Goal: Contribute content: Contribute content

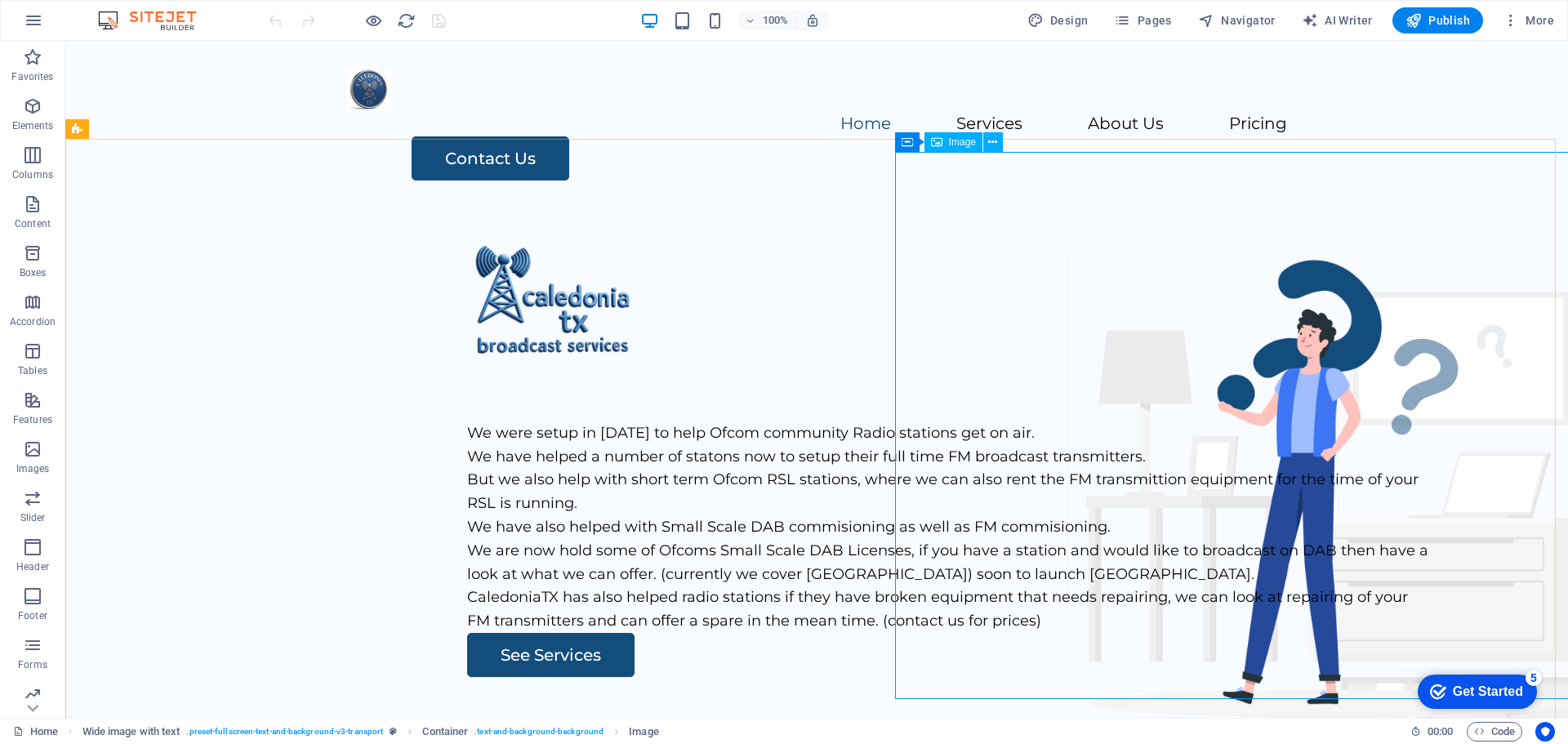
click at [0, 0] on icon at bounding box center [0, 0] width 0 height 0
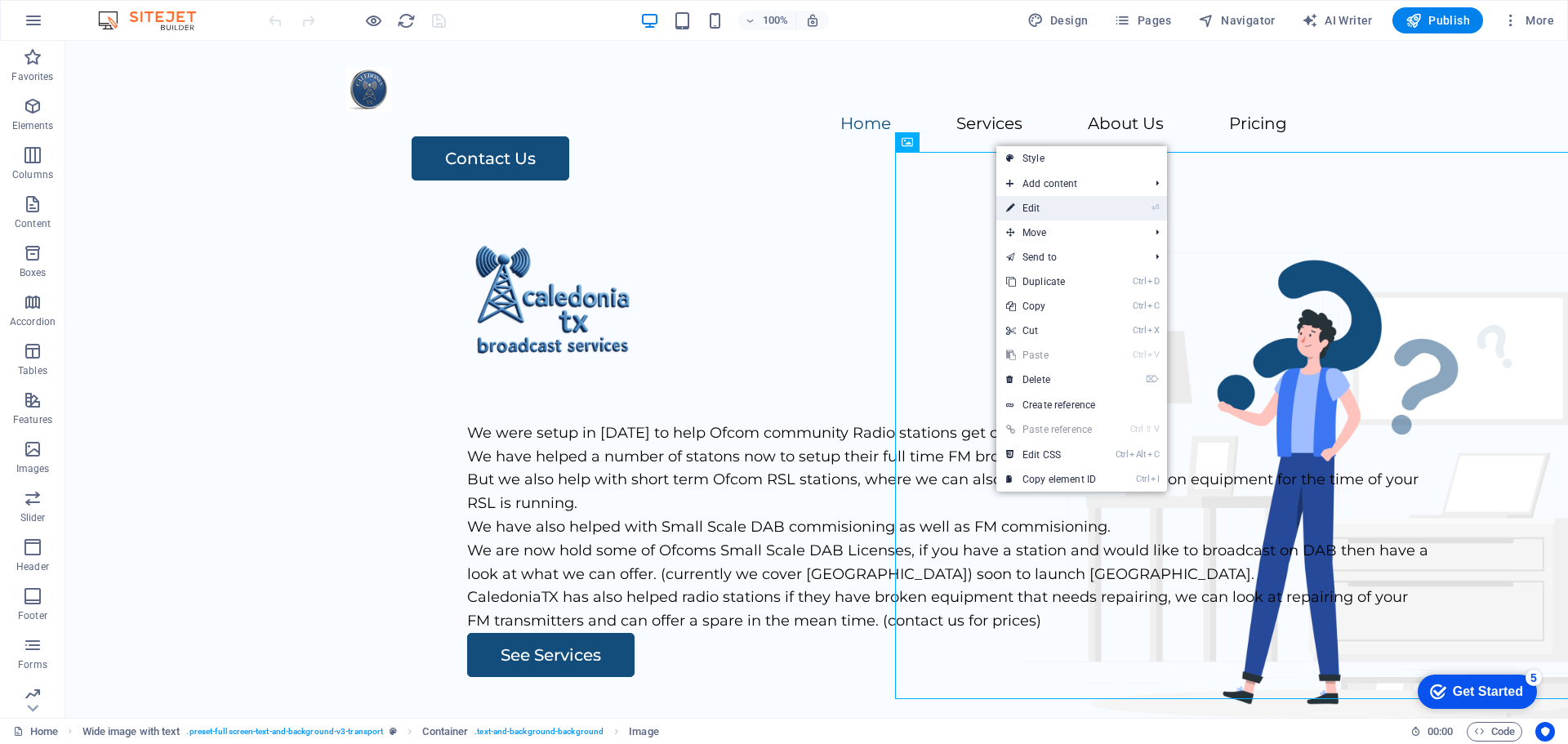
click at [1045, 212] on link "⏎ Edit" at bounding box center [1050, 208] width 110 height 25
select select "px"
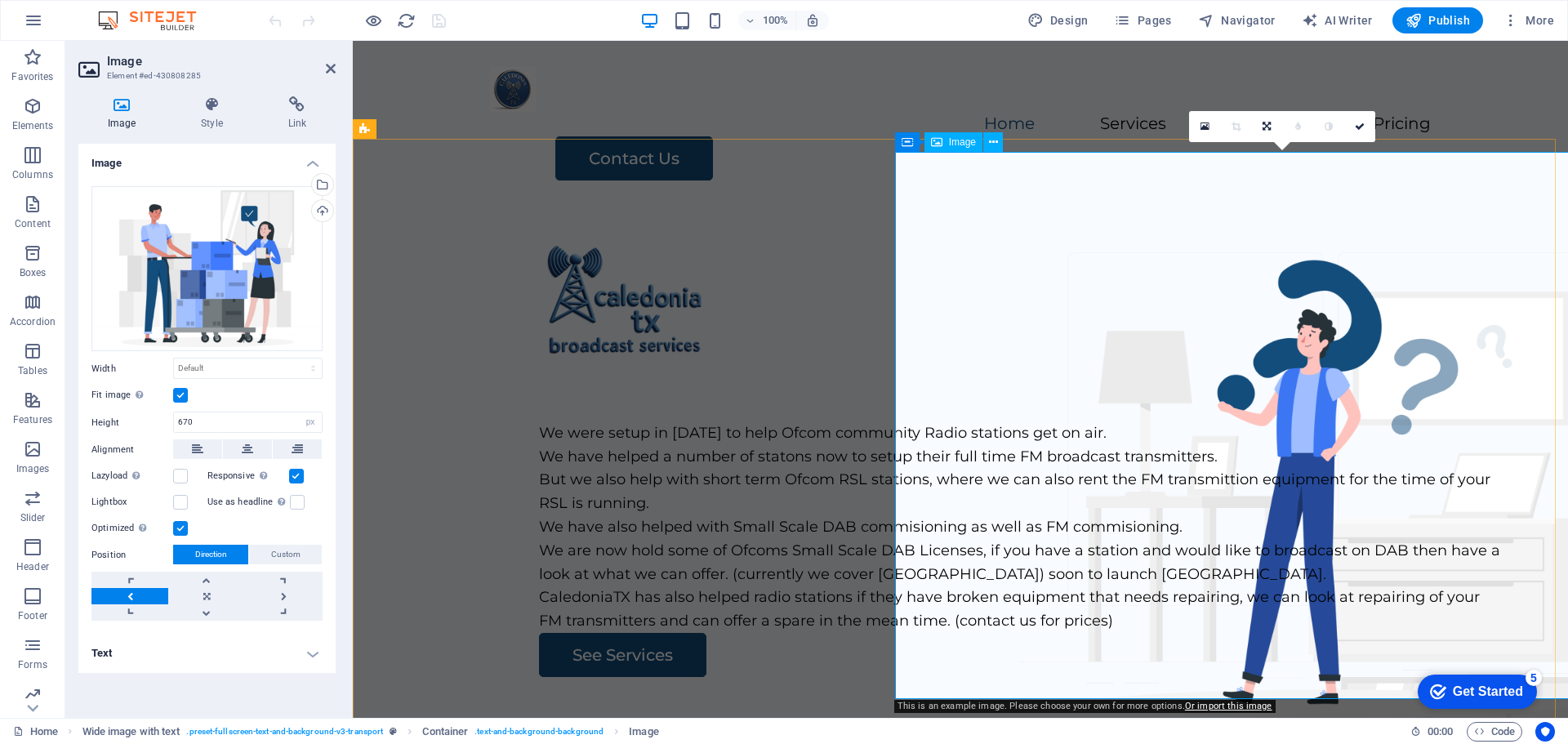
click at [943, 142] on div "Image" at bounding box center [953, 143] width 58 height 20
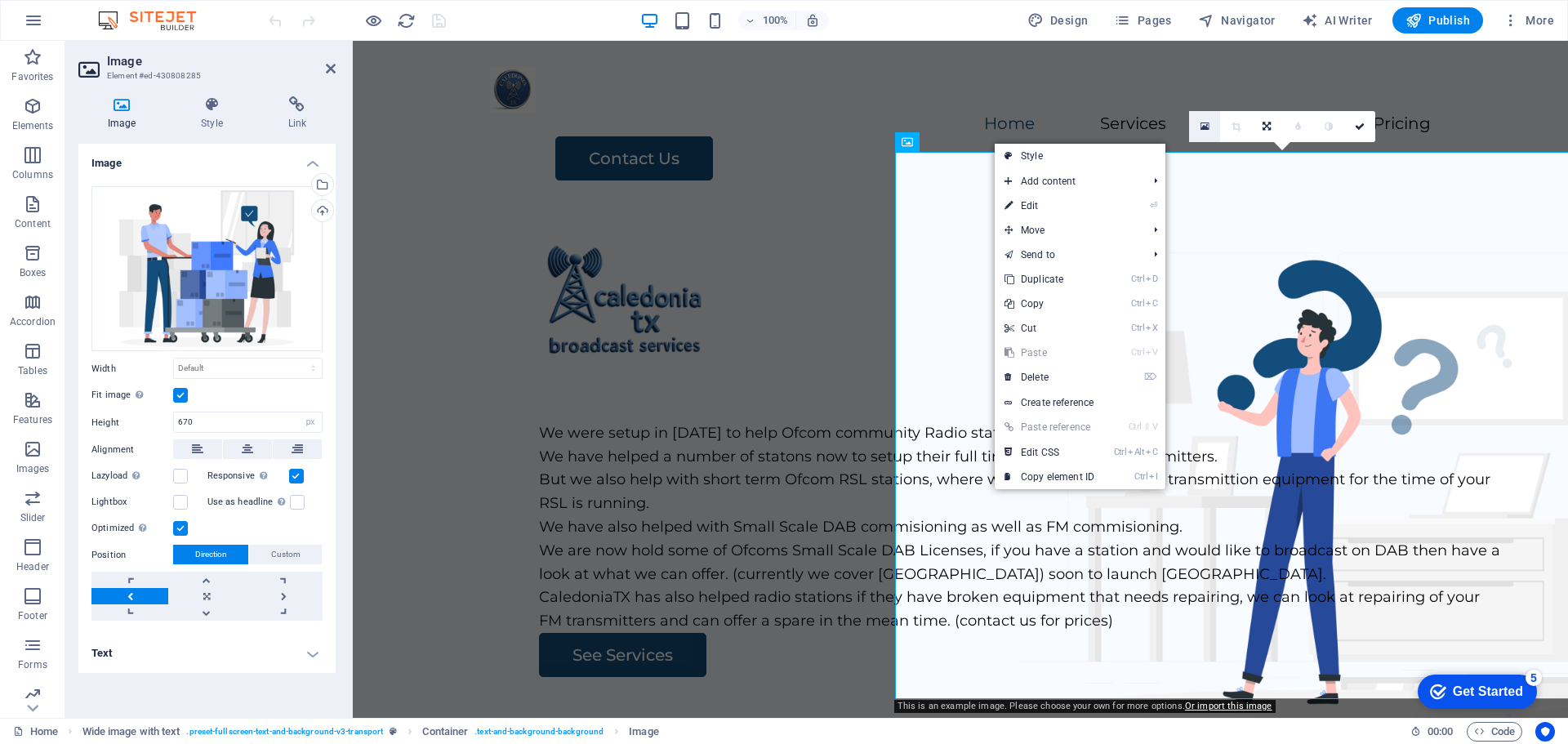
click at [1204, 127] on icon at bounding box center [1205, 126] width 9 height 12
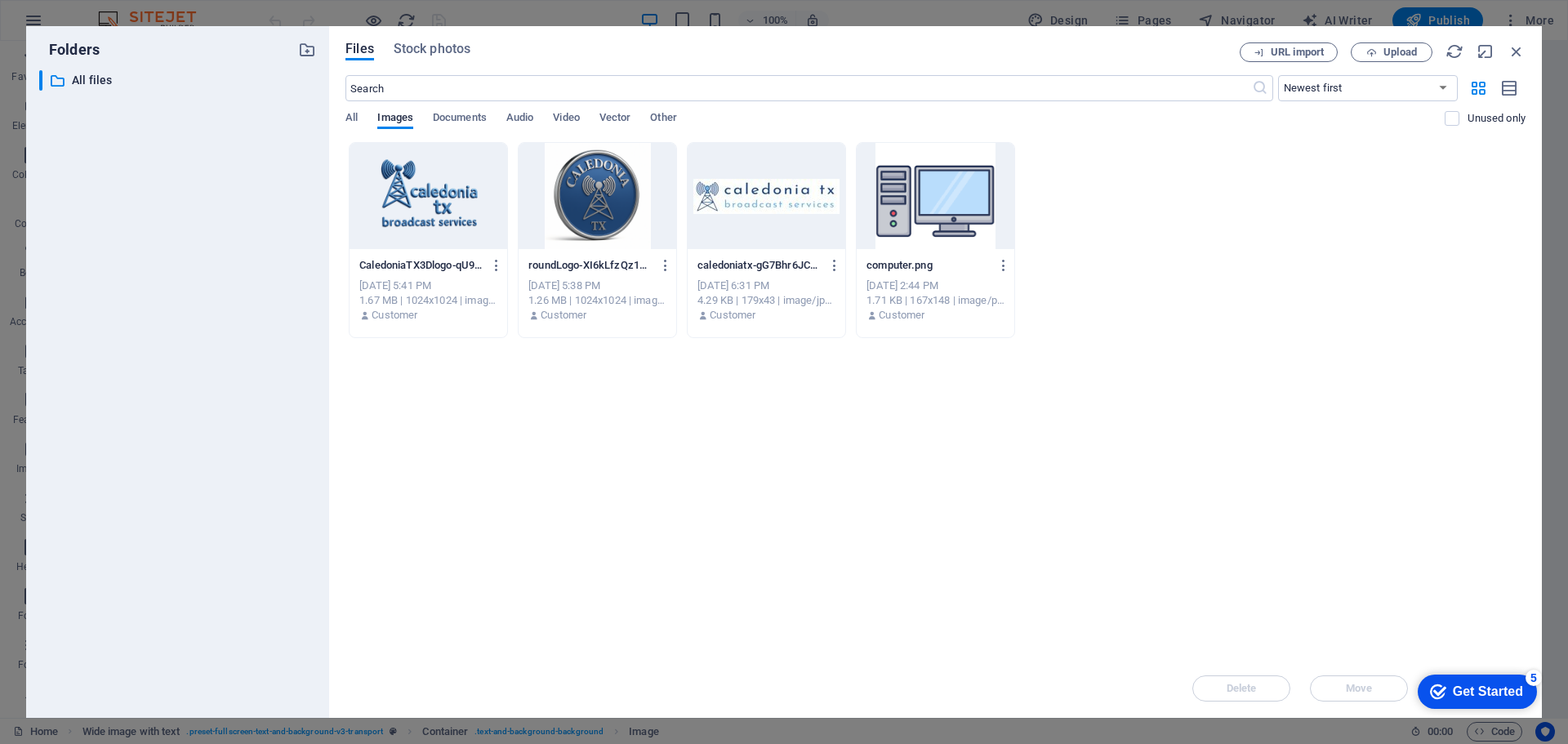
click at [1037, 585] on div "Drop files here to upload them instantly CaledoniaTX3Dlogo-qU9rhAYwT1gFxmSlbIwQ…" at bounding box center [935, 401] width 1180 height 517
click at [1378, 55] on span "Upload" at bounding box center [1392, 53] width 67 height 11
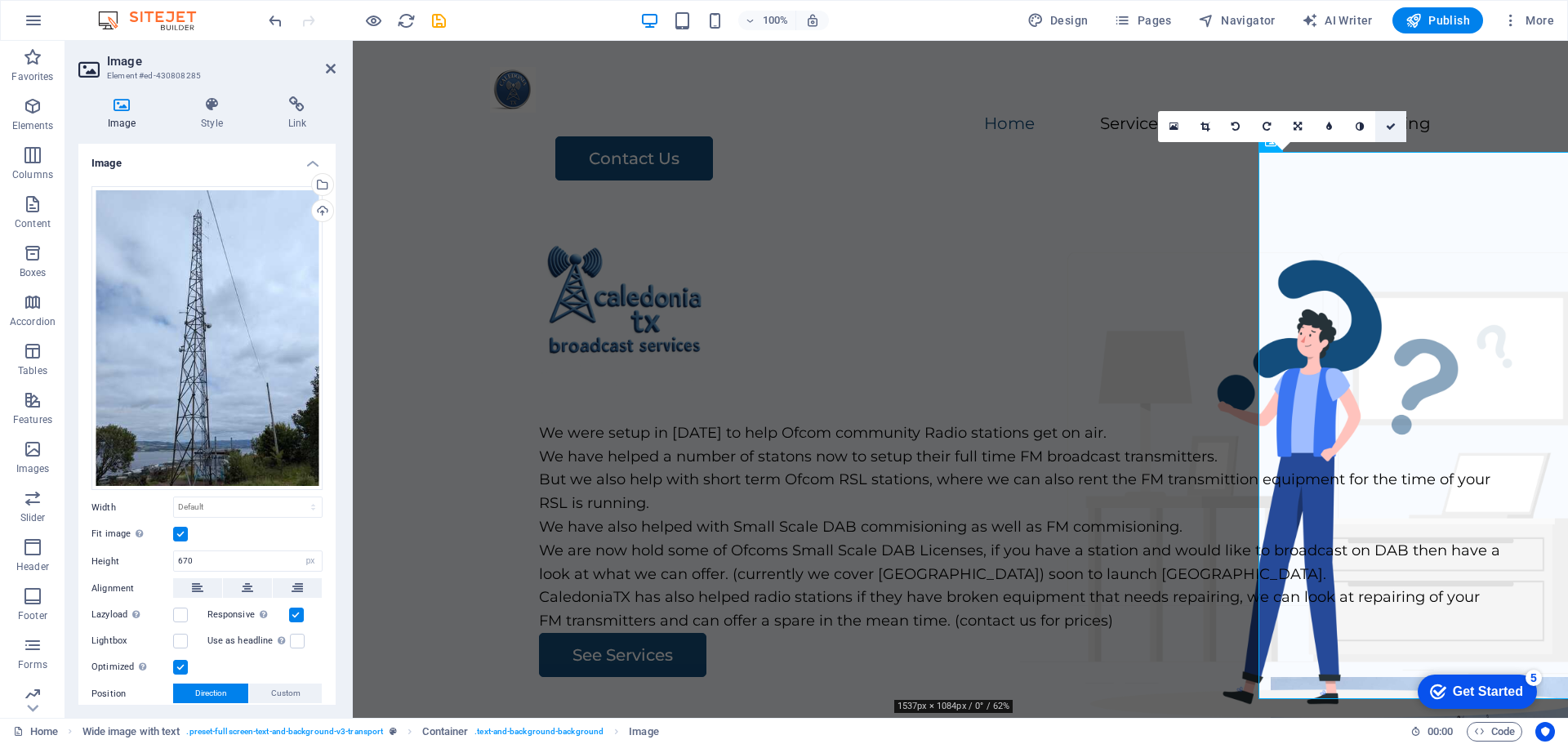
click at [1395, 122] on icon at bounding box center [1390, 126] width 10 height 10
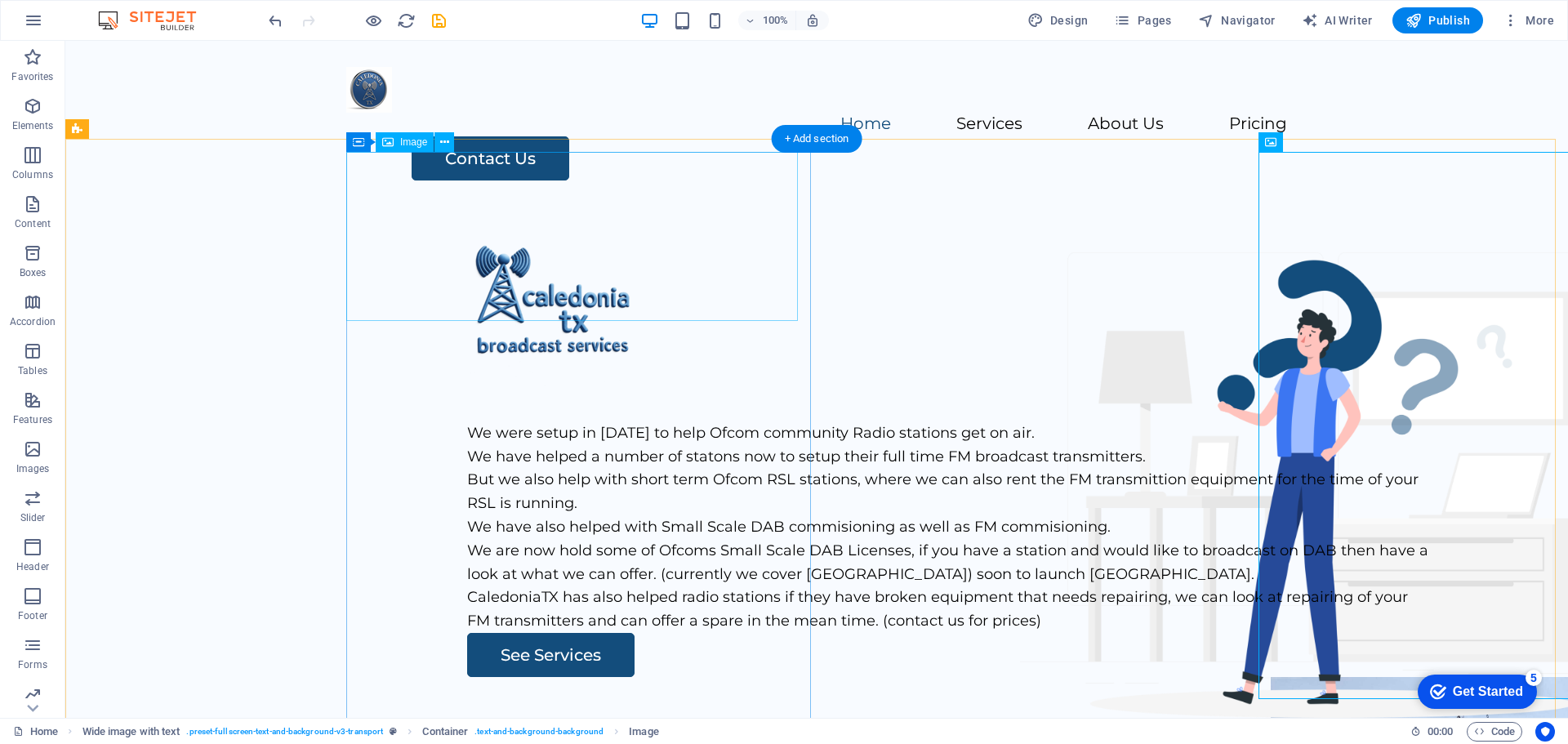
click at [467, 232] on figure at bounding box center [950, 304] width 967 height 169
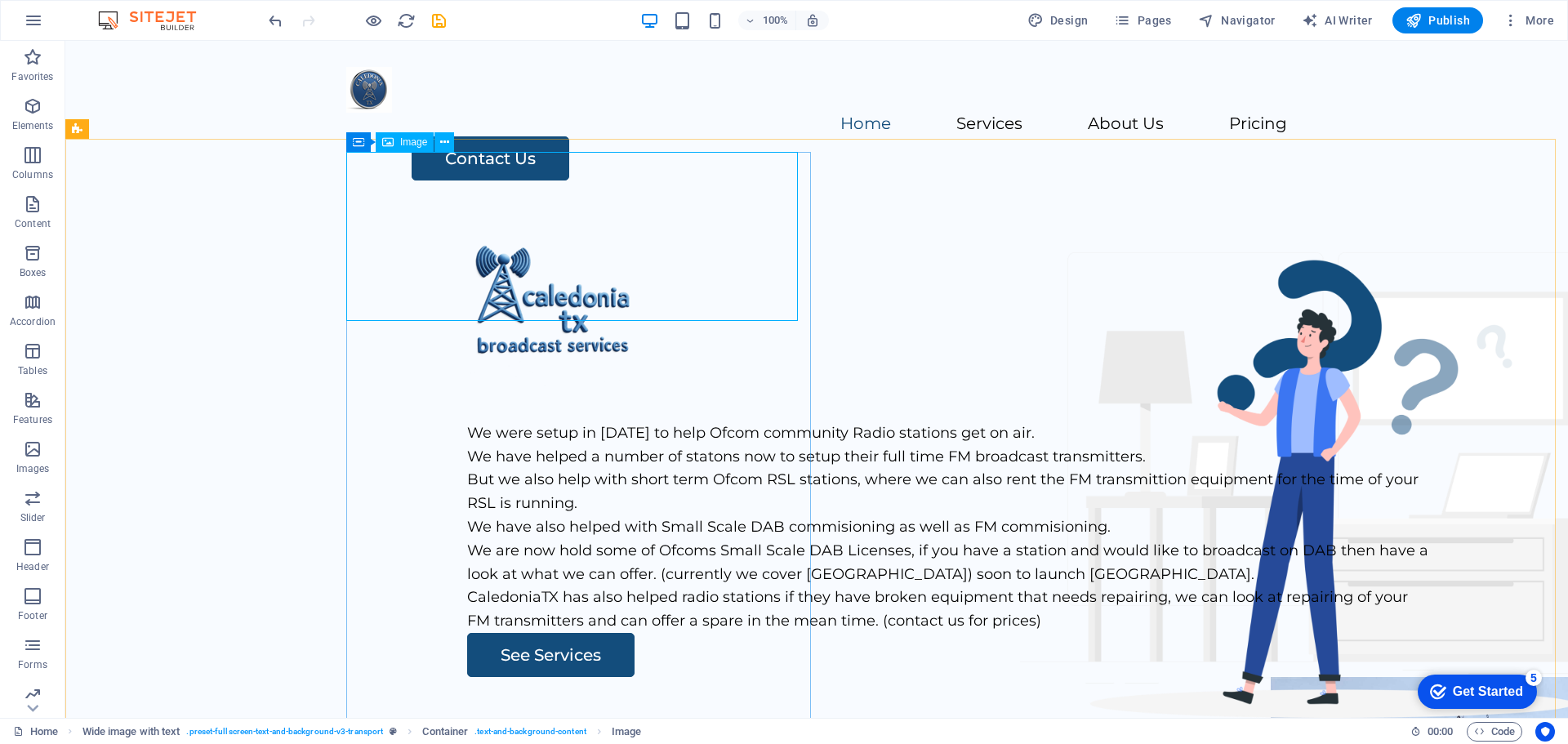
click at [394, 145] on div "Image" at bounding box center [405, 143] width 58 height 20
click at [441, 144] on icon at bounding box center [445, 143] width 9 height 17
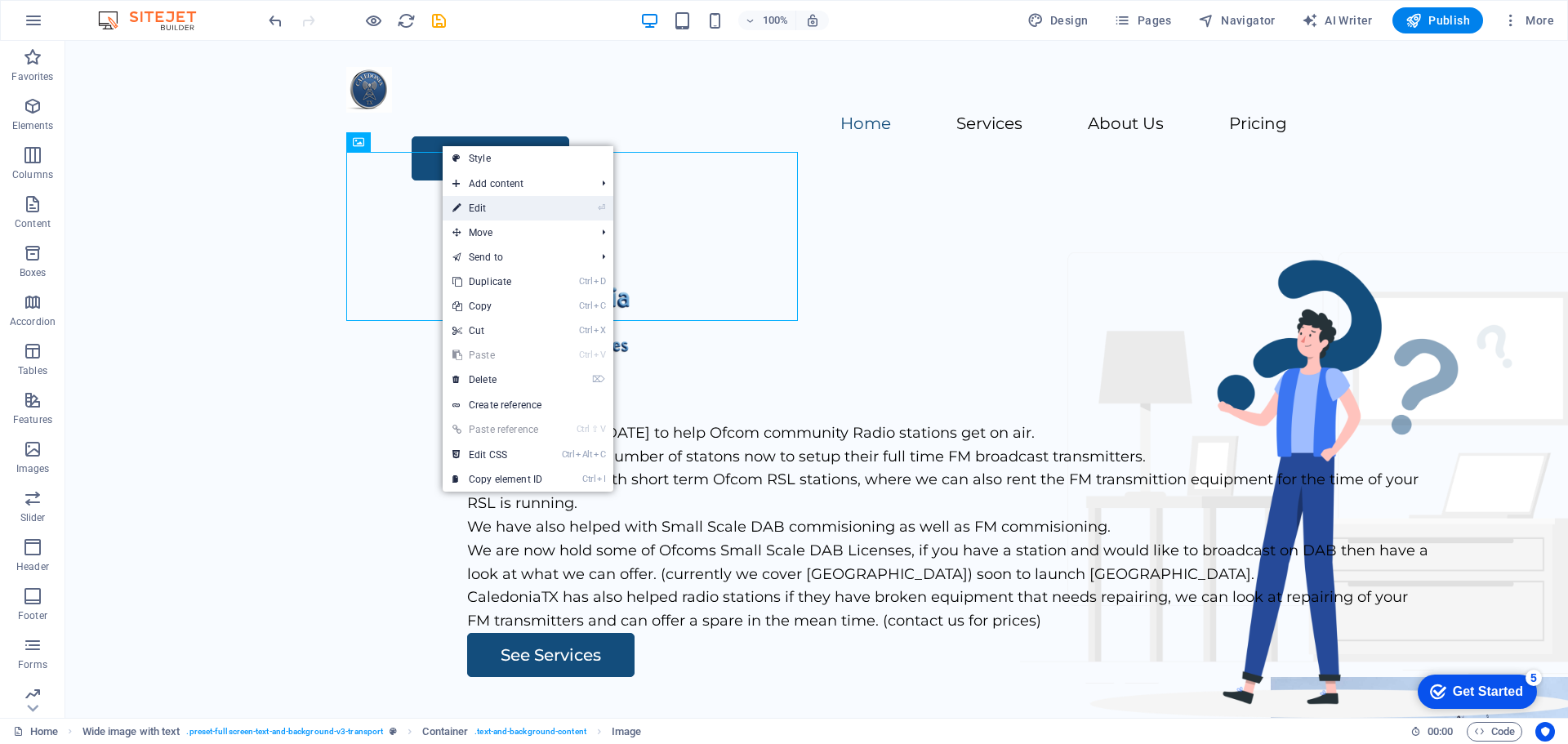
click at [483, 209] on link "⏎ Edit" at bounding box center [497, 208] width 110 height 25
select select "px"
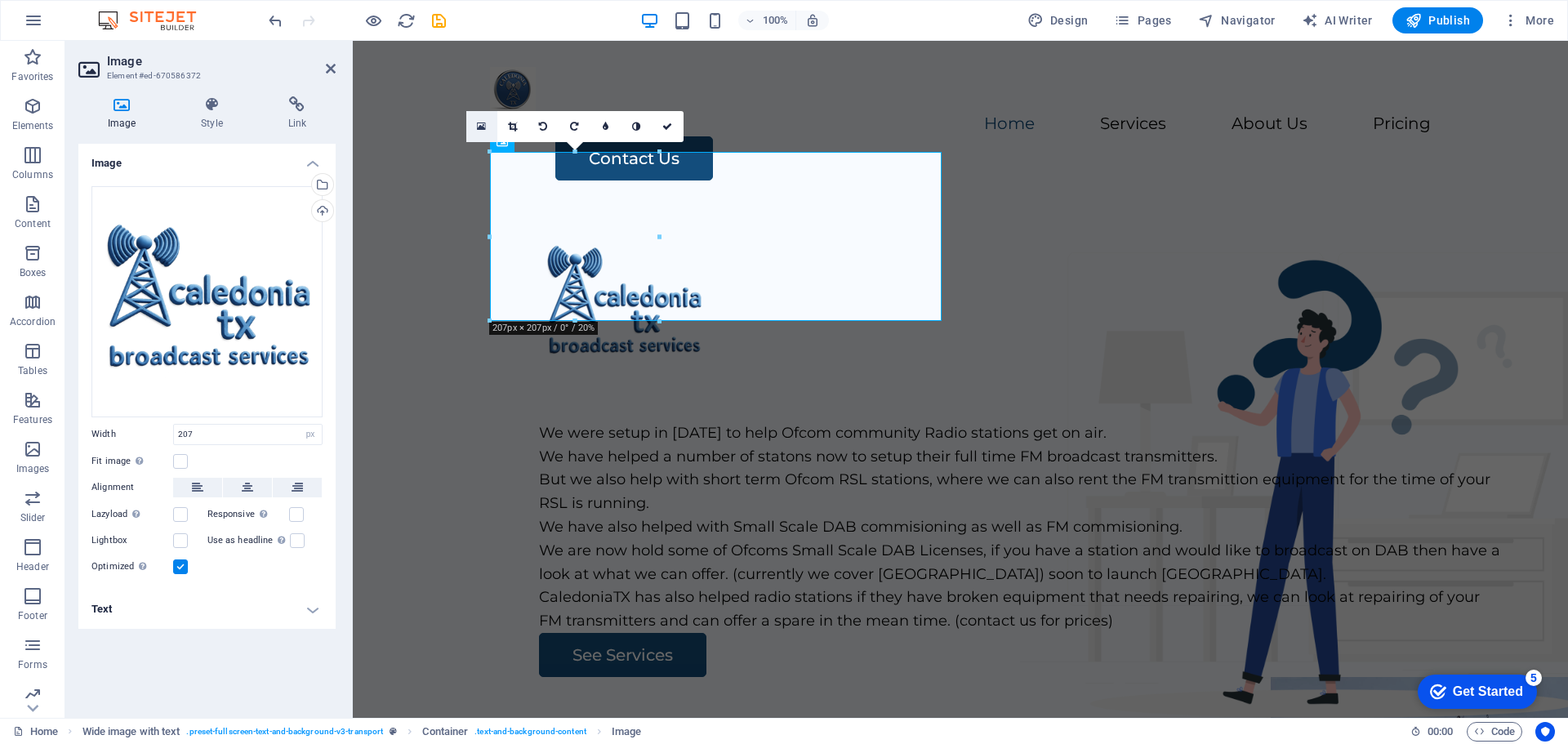
click at [476, 123] on link at bounding box center [482, 126] width 31 height 31
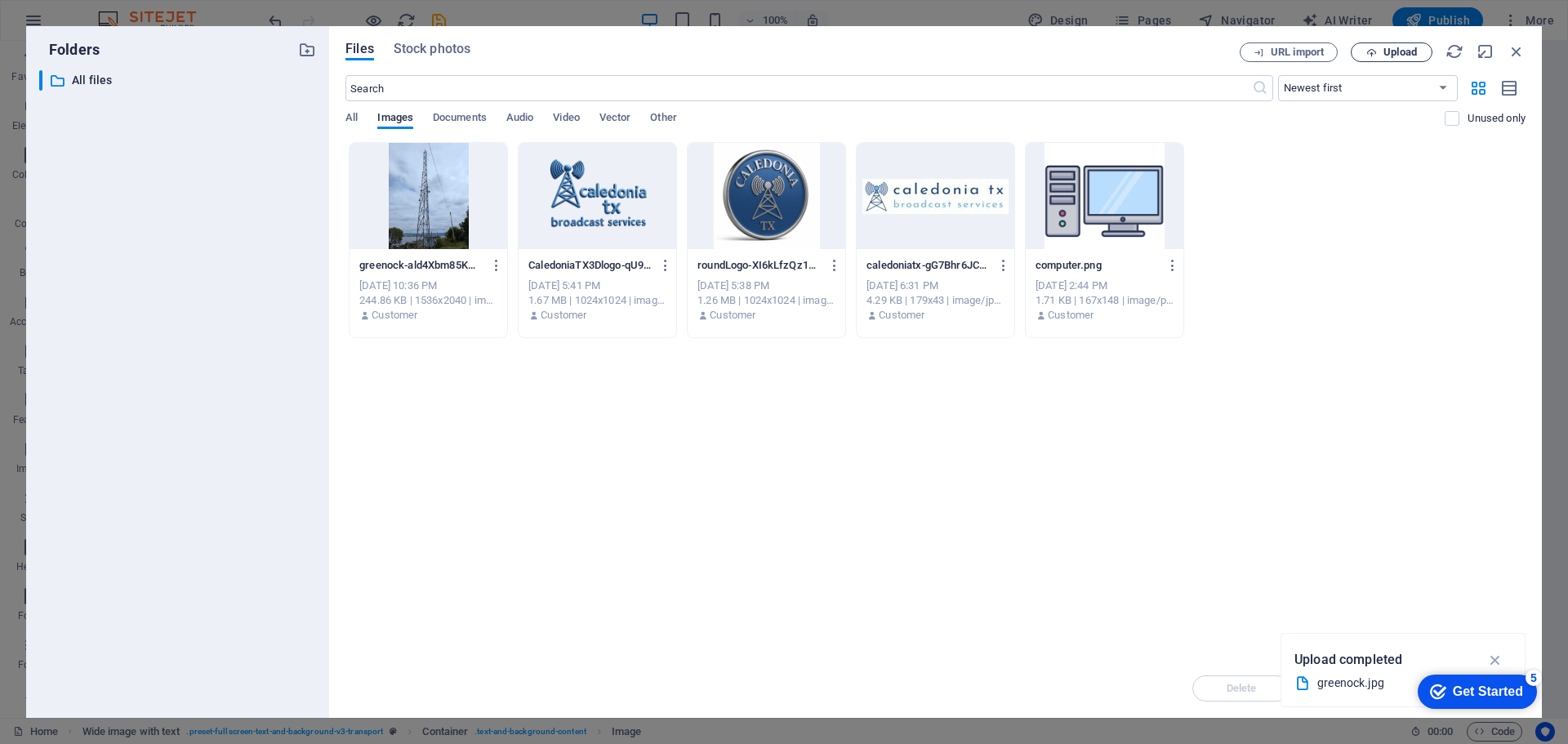
click at [1385, 53] on span "Upload" at bounding box center [1400, 52] width 34 height 10
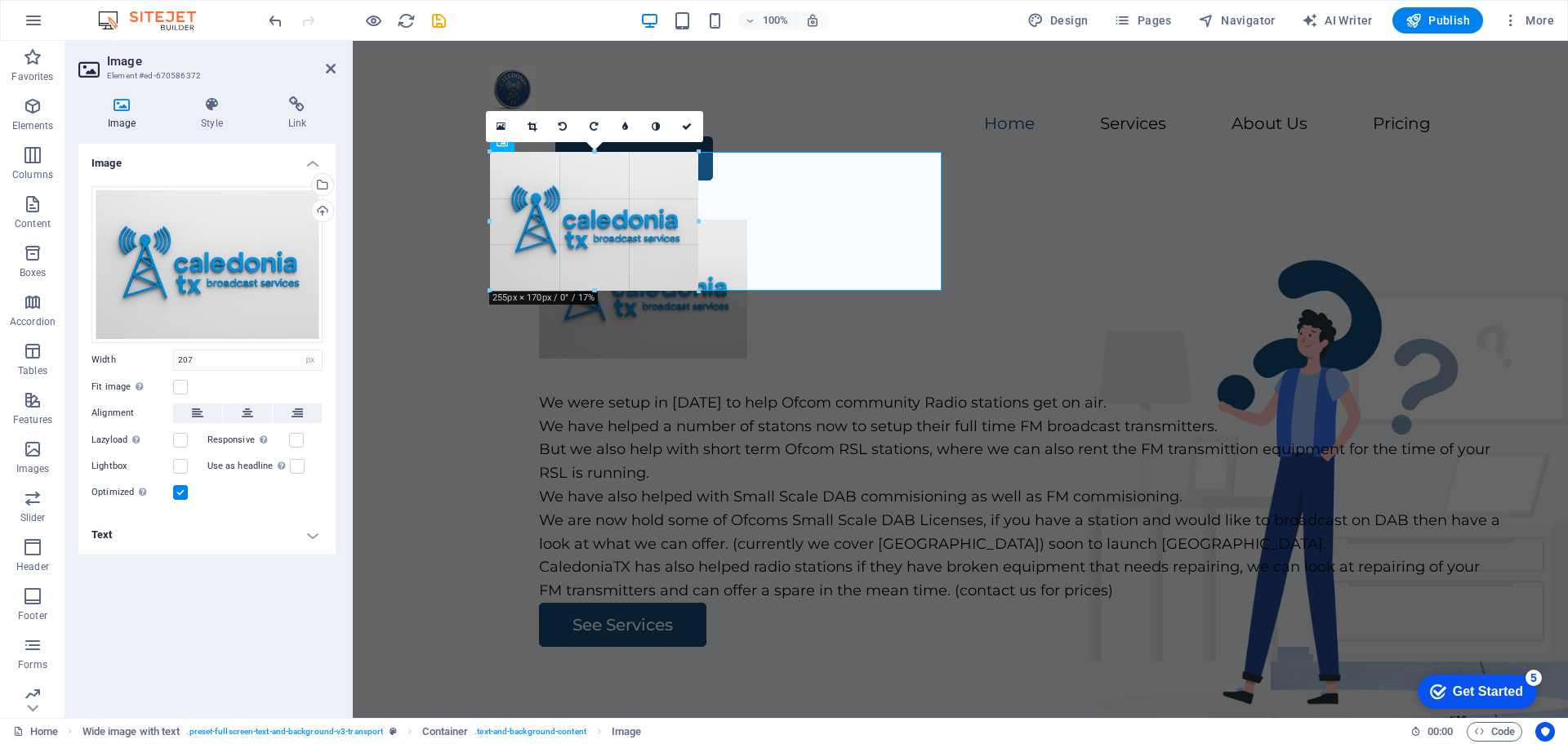
drag, startPoint x: 660, startPoint y: 206, endPoint x: 350, endPoint y: 164, distance: 312.8
type input "255"
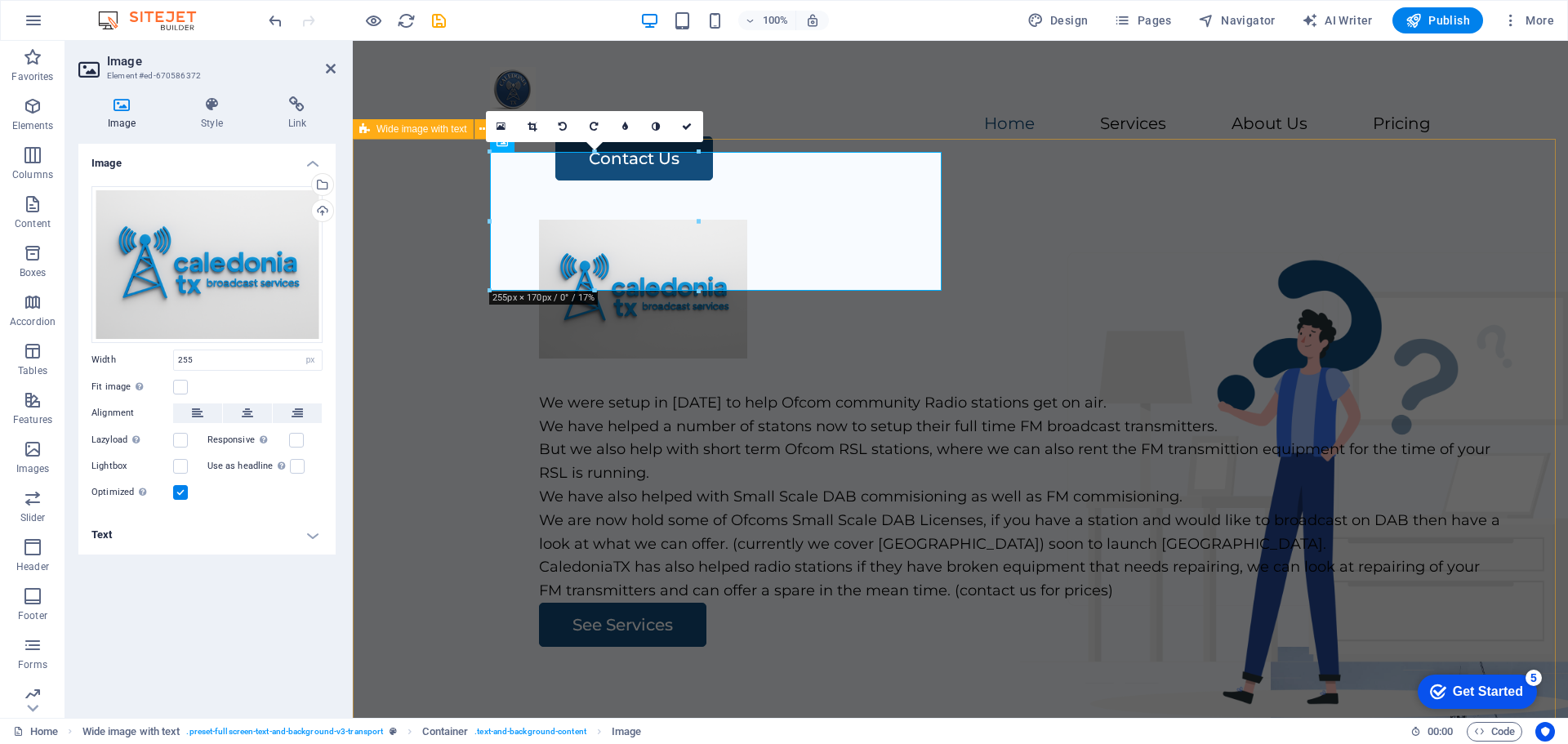
click at [1058, 364] on div "We were setup in [DATE] to help Ofcom community Radio stations get on air. We h…" at bounding box center [961, 520] width 1215 height 626
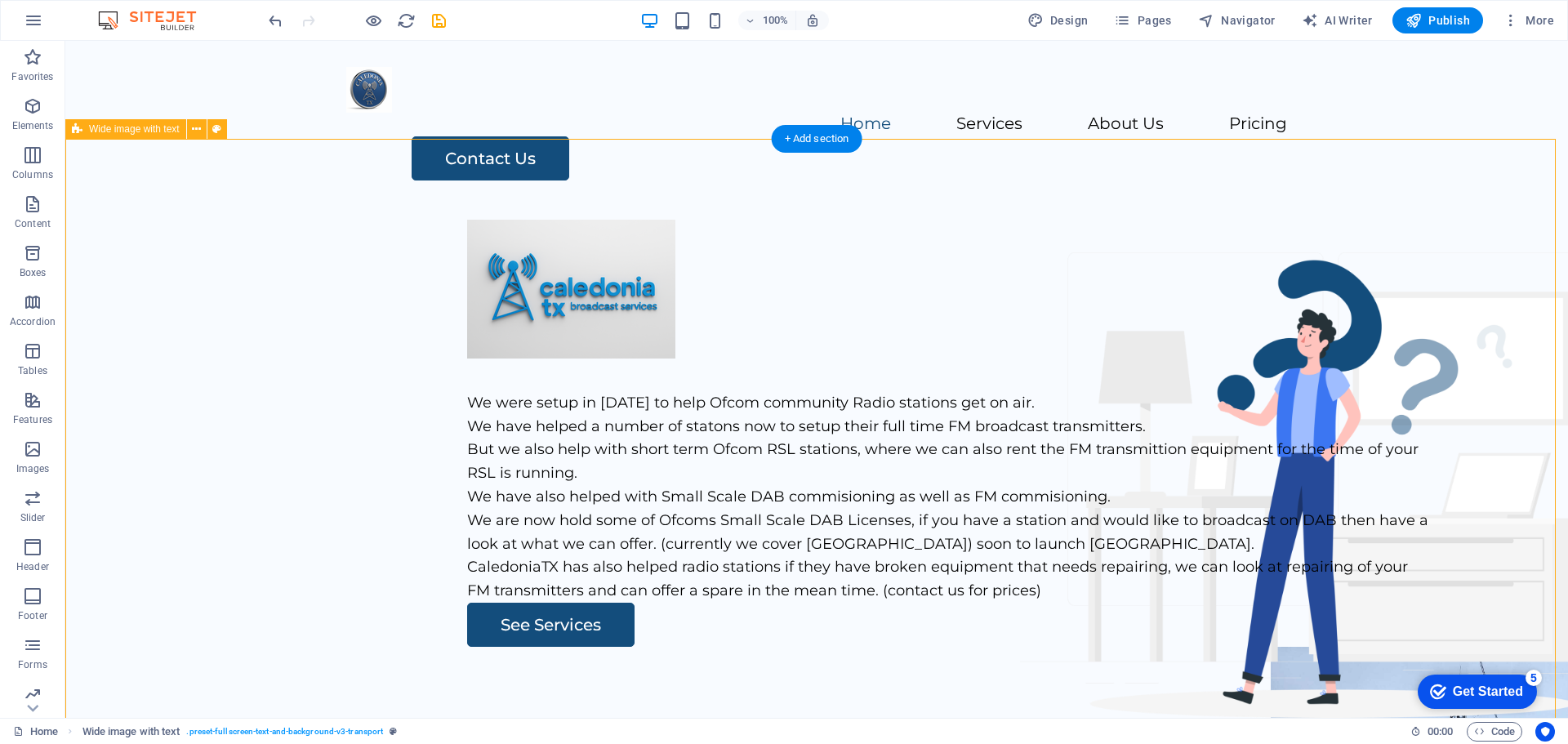
click at [1046, 417] on div "We were setup in [DATE] to help Ofcom community Radio stations get on air. We h…" at bounding box center [816, 520] width 1503 height 626
drag, startPoint x: 1432, startPoint y: 20, endPoint x: 1375, endPoint y: 45, distance: 62.2
